Goal: Answer question/provide support: Share knowledge or assist other users

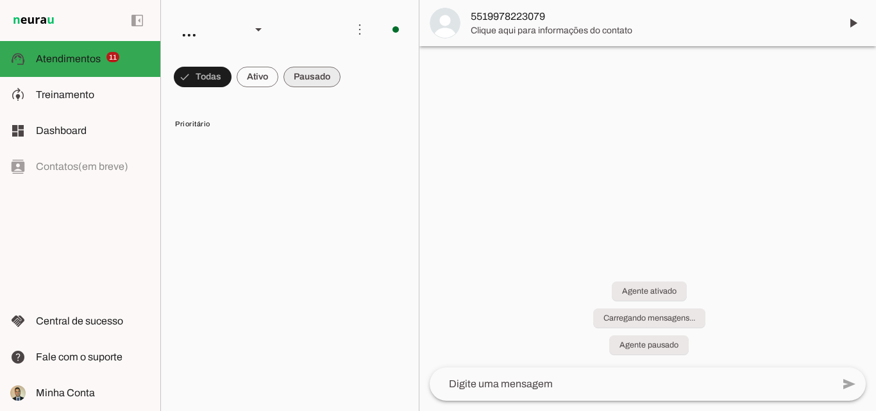
drag, startPoint x: 305, startPoint y: 78, endPoint x: 318, endPoint y: 97, distance: 23.1
click at [305, 78] on span at bounding box center [311, 77] width 57 height 31
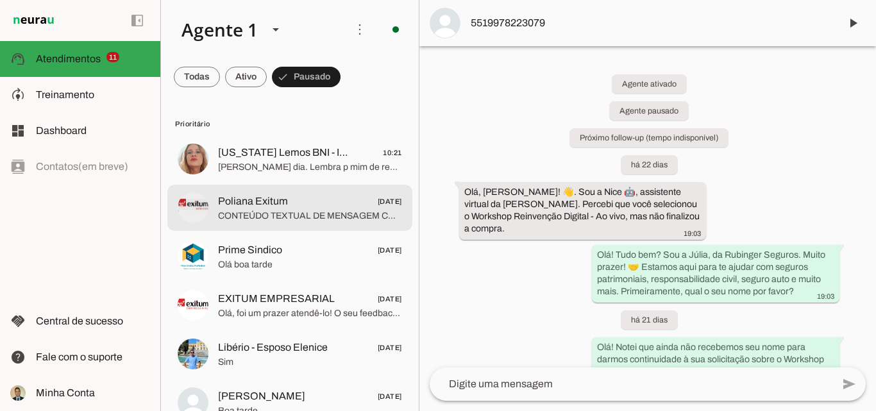
click at [244, 76] on span at bounding box center [246, 77] width 42 height 31
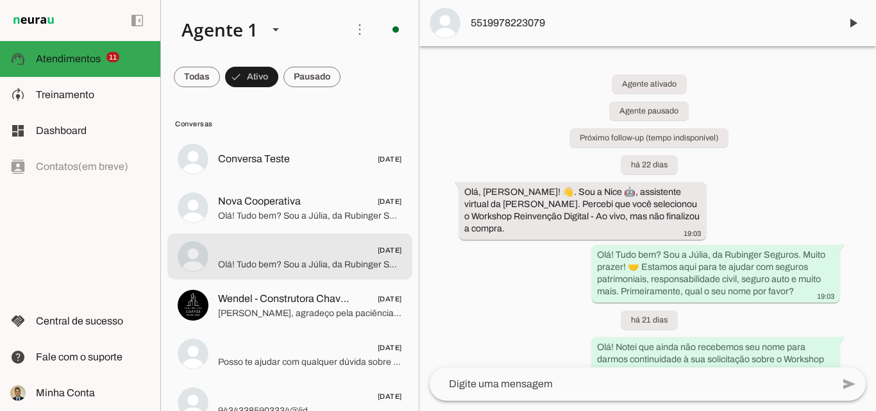
click at [289, 263] on span "Olá! Tudo bem? Sou a Júlia, da Rubinger Seguros. Muito prazer! 🤝 Estamos aqui p…" at bounding box center [310, 264] width 184 height 13
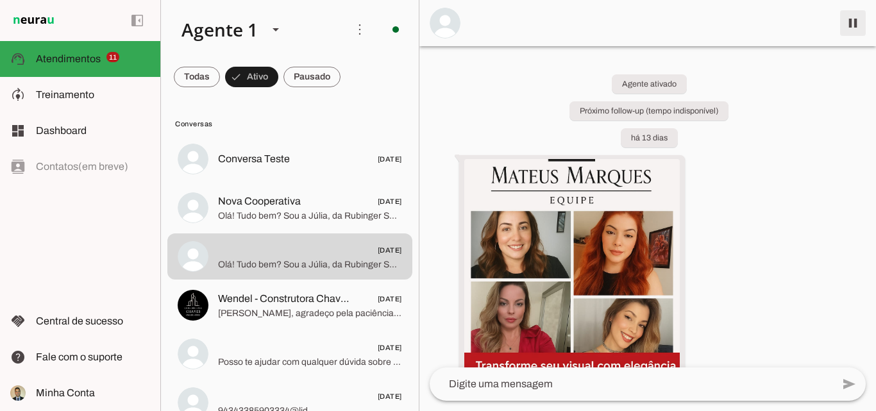
click at [851, 22] on span at bounding box center [853, 23] width 31 height 31
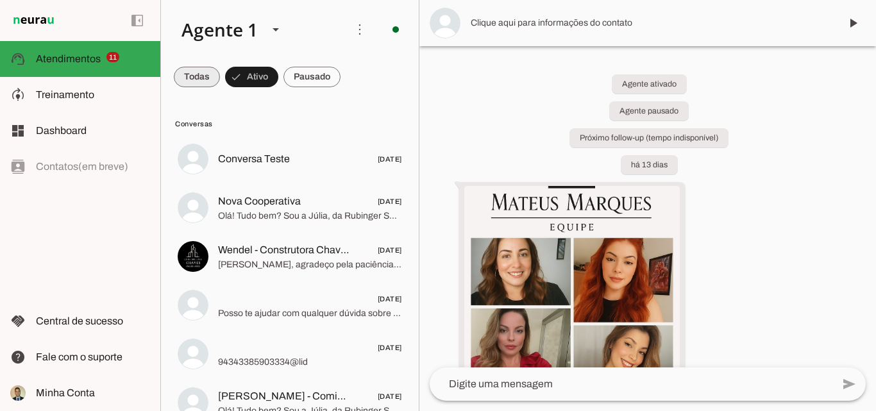
click at [195, 79] on span at bounding box center [197, 77] width 46 height 31
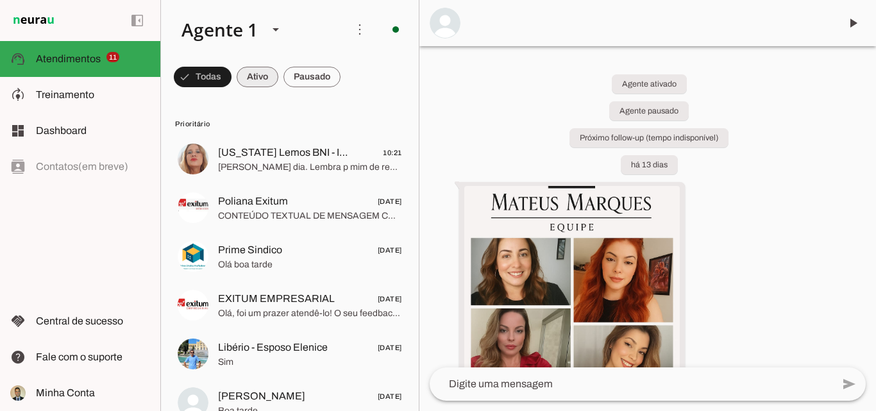
click at [250, 82] on span at bounding box center [258, 77] width 42 height 31
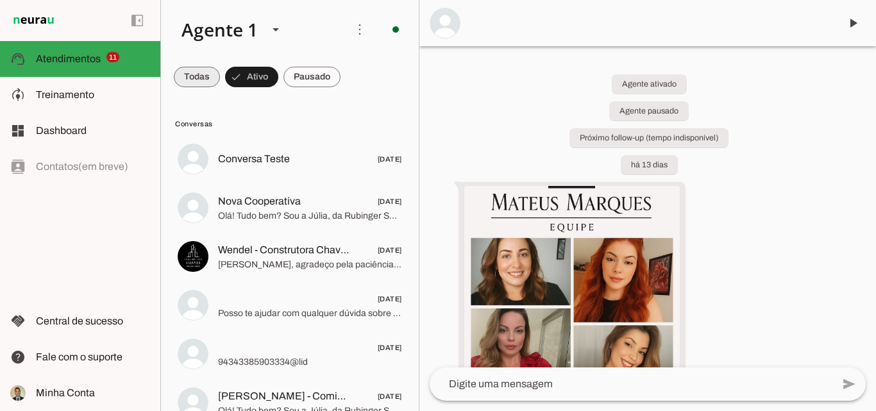
click at [190, 77] on span at bounding box center [197, 77] width 46 height 31
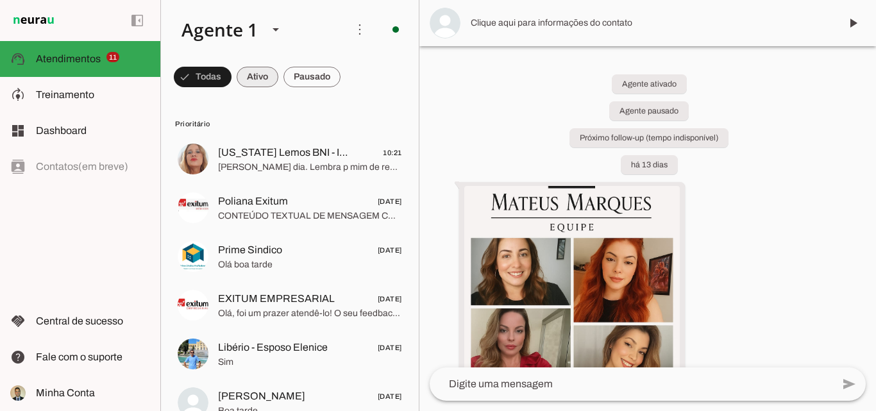
click at [258, 75] on span at bounding box center [258, 77] width 42 height 31
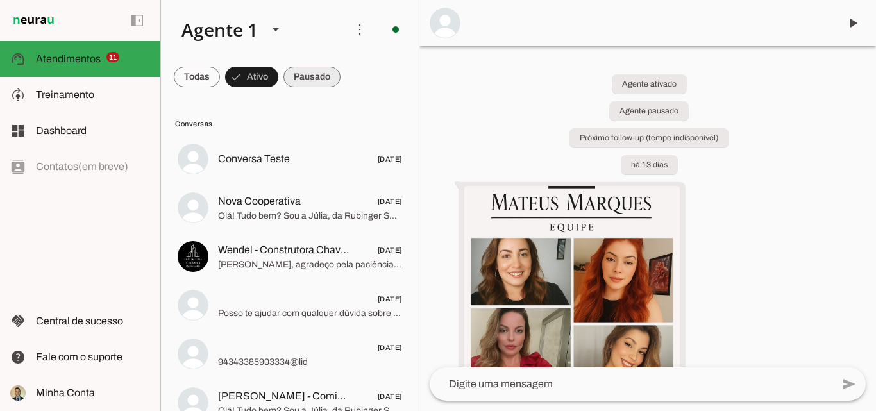
click at [322, 74] on span at bounding box center [311, 77] width 57 height 31
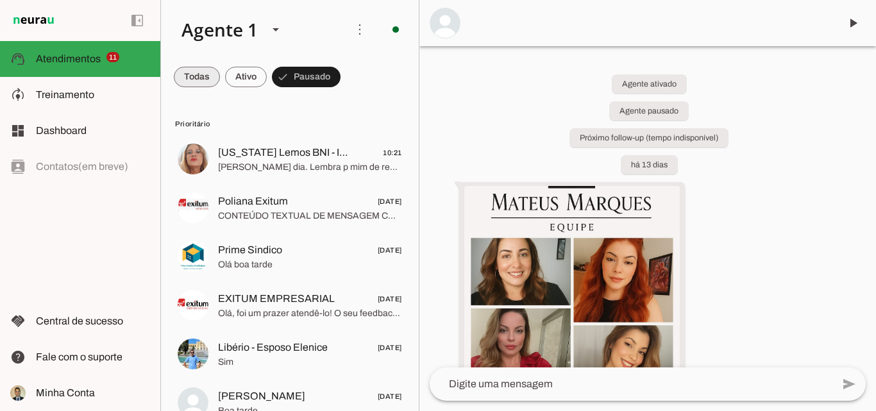
click at [192, 78] on span at bounding box center [197, 77] width 46 height 31
